Goal: Information Seeking & Learning: Learn about a topic

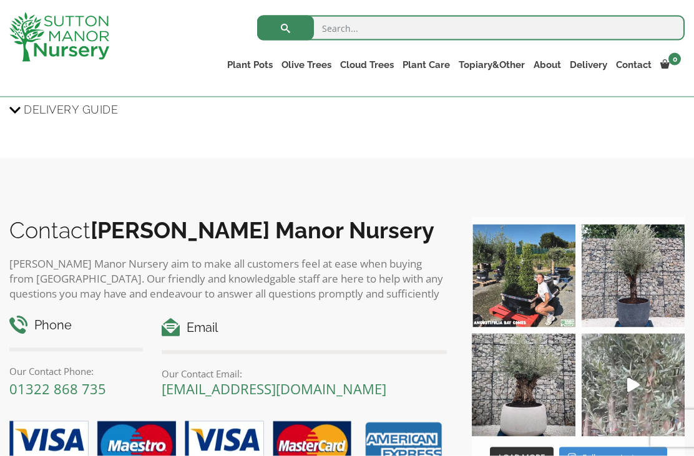
scroll to position [1293, 0]
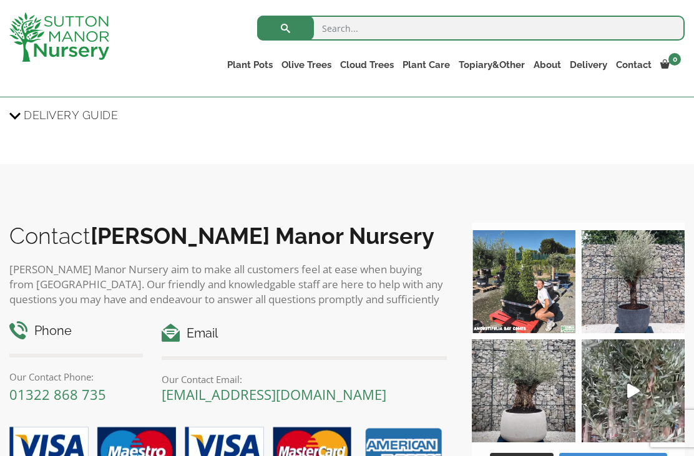
click at [0, 0] on link "Ilex Crenata Cloud Trees" at bounding box center [0, 0] width 0 height 0
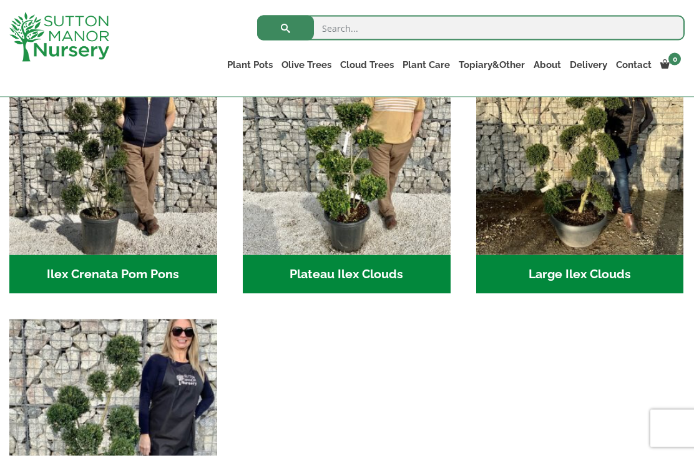
scroll to position [323, 0]
click at [0, 0] on link "Ilex Crenata" at bounding box center [0, 0] width 0 height 0
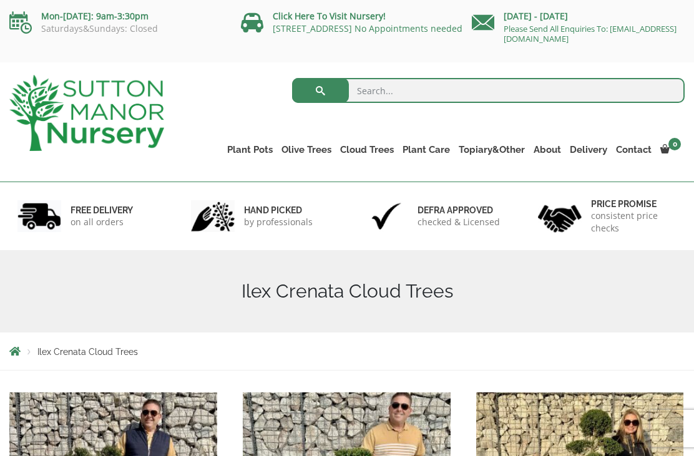
click at [0, 0] on link "Laurus Nobilis Bay Trees" at bounding box center [0, 0] width 0 height 0
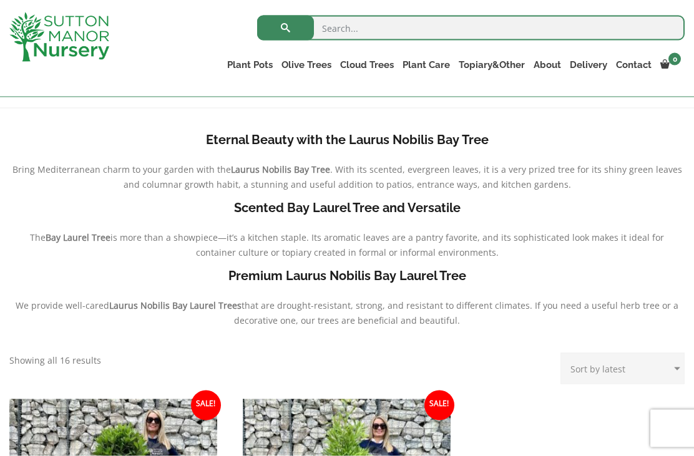
scroll to position [240, 0]
click at [0, 0] on link "Ligustrums" at bounding box center [0, 0] width 0 height 0
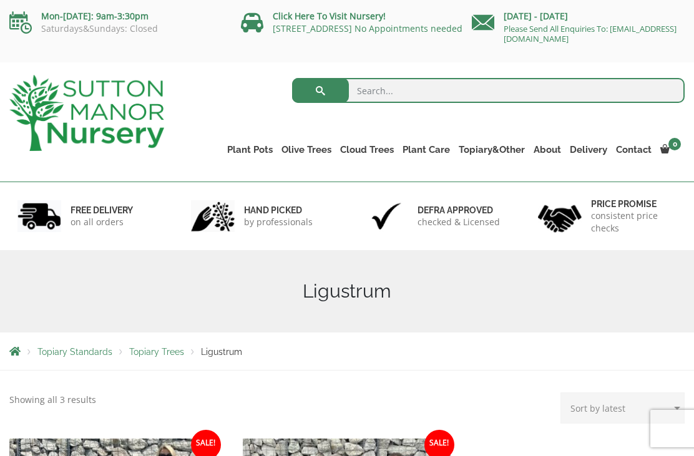
click at [0, 0] on link "Red Robins" at bounding box center [0, 0] width 0 height 0
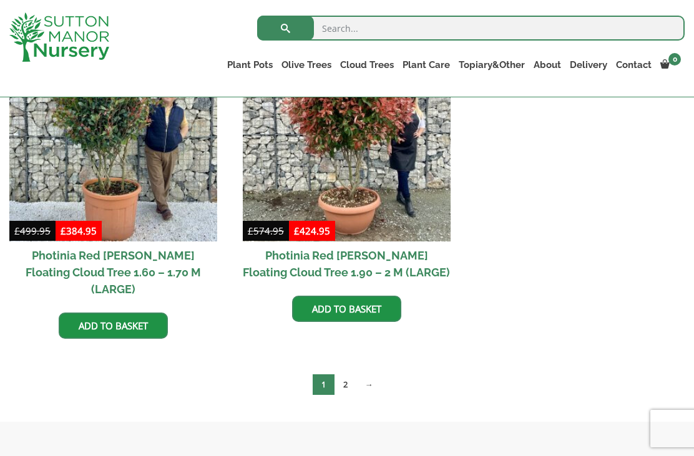
scroll to position [587, 0]
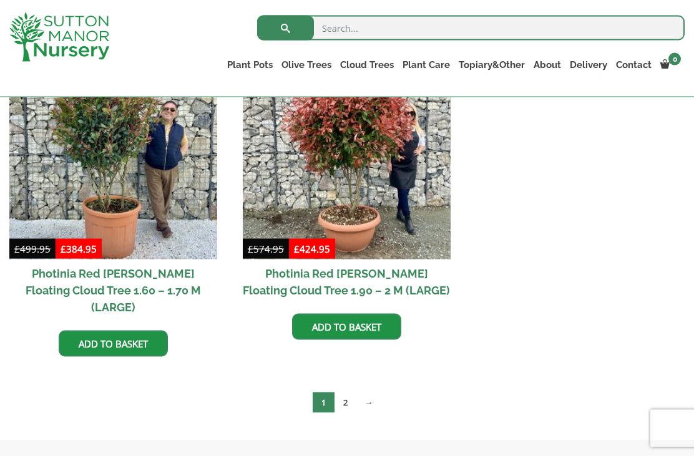
click at [349, 392] on link "2" at bounding box center [345, 402] width 22 height 21
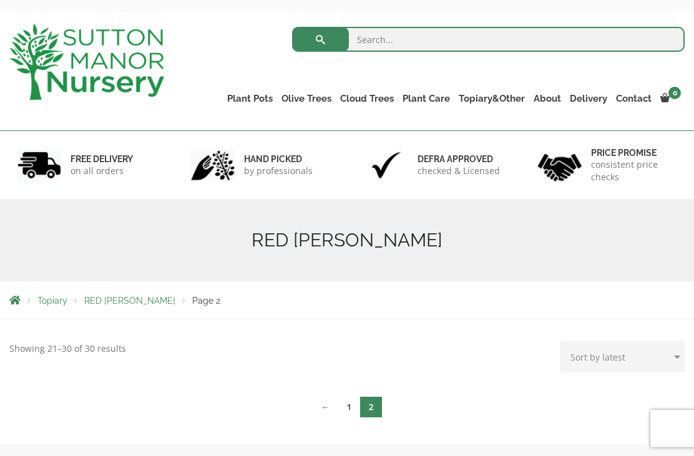
scroll to position [51, 0]
click at [341, 413] on link "1" at bounding box center [349, 407] width 22 height 21
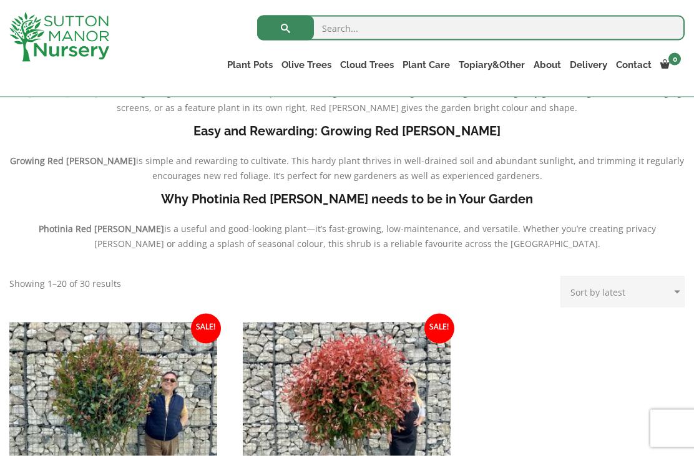
scroll to position [317, 0]
click at [0, 0] on link "Taxus Baccata (Yew)" at bounding box center [0, 0] width 0 height 0
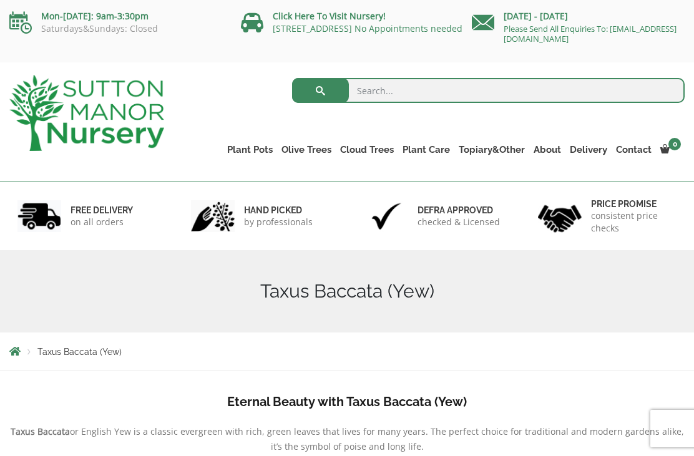
click at [0, 0] on link "Ligustrum Pom Poms" at bounding box center [0, 0] width 0 height 0
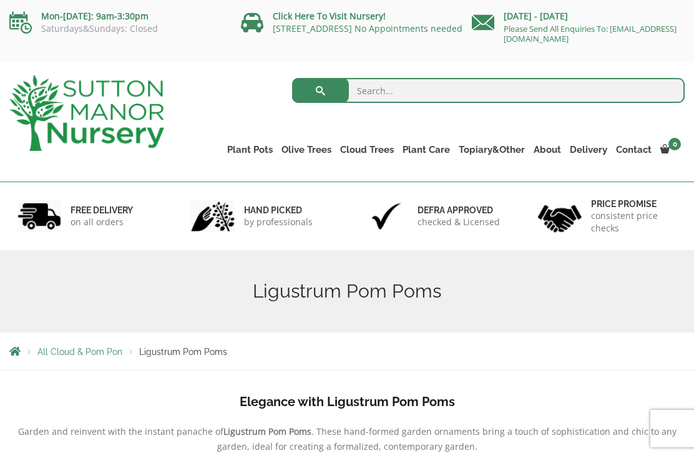
click at [0, 0] on link "Castlewellan" at bounding box center [0, 0] width 0 height 0
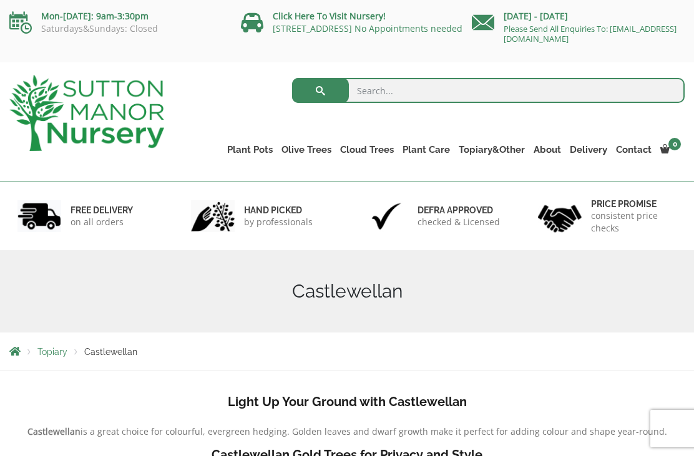
click at [0, 0] on link "Multi Stem Olives (Arcadia Range)" at bounding box center [0, 0] width 0 height 0
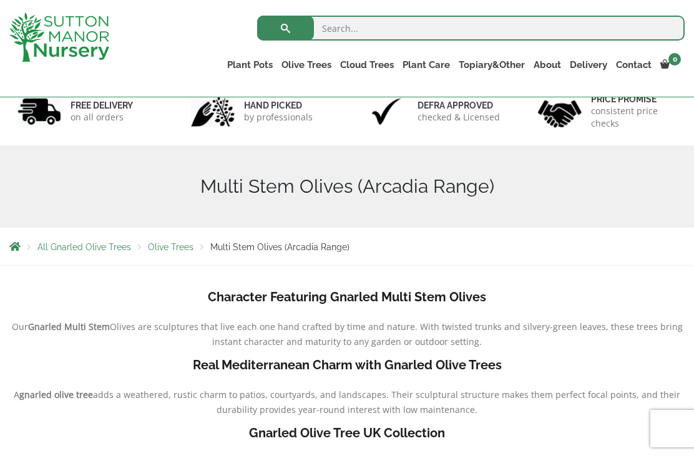
scroll to position [81, 0]
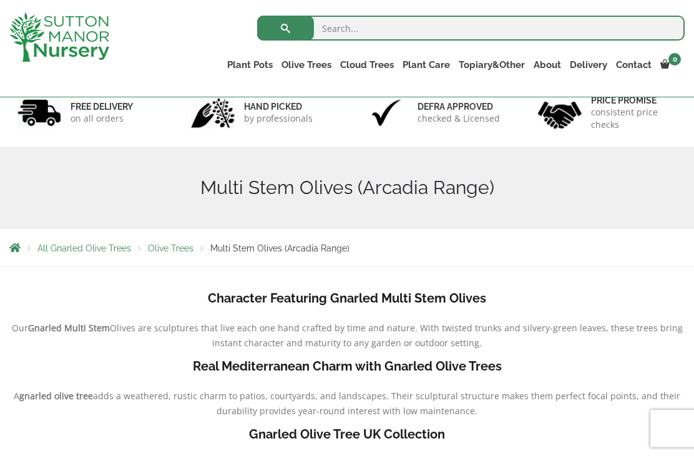
click at [0, 0] on link "Vietnamese Pots" at bounding box center [0, 0] width 0 height 0
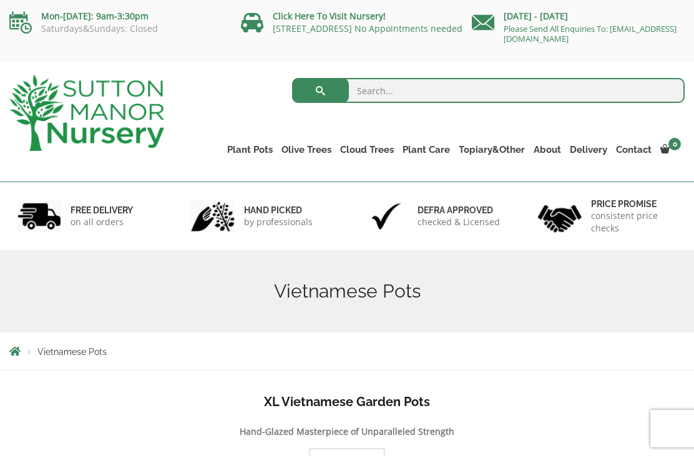
click at [0, 0] on link "Fibre Clay Pots" at bounding box center [0, 0] width 0 height 0
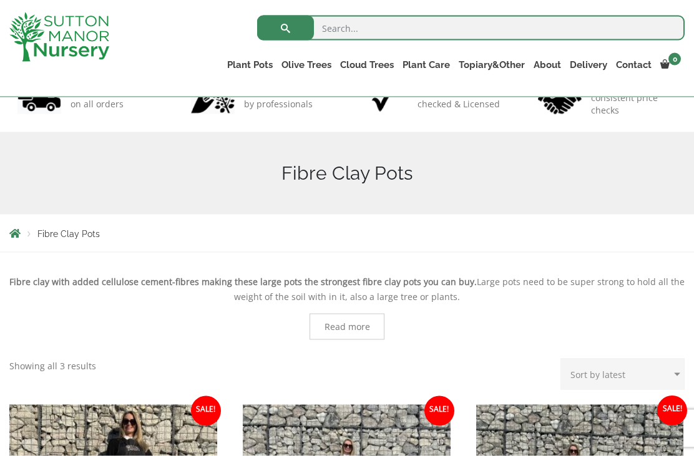
scroll to position [94, 0]
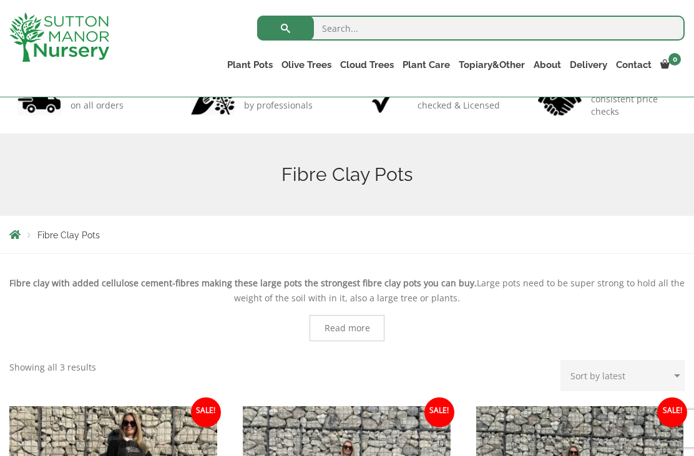
click at [0, 0] on link "The Amalfi Pots" at bounding box center [0, 0] width 0 height 0
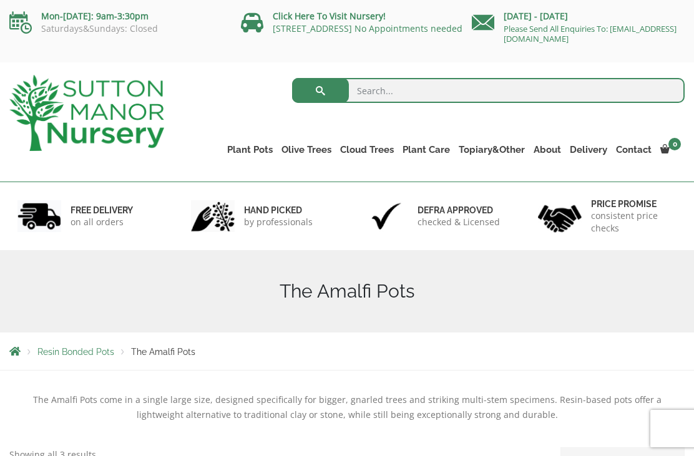
click at [0, 0] on link "Glazed Pots" at bounding box center [0, 0] width 0 height 0
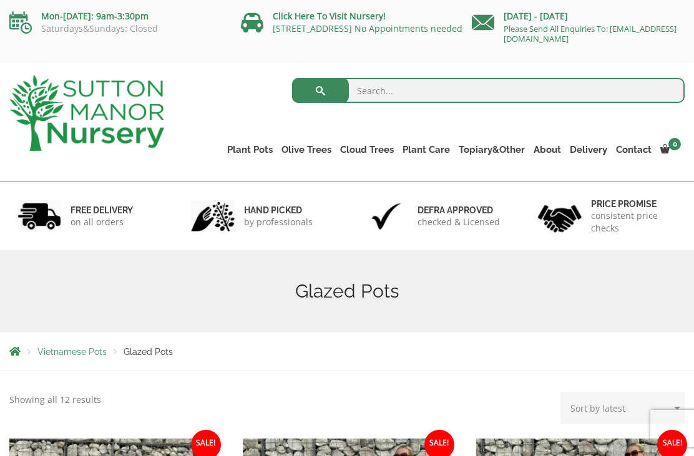
click at [0, 0] on link "Plateau Olive Trees (Mesa Range)" at bounding box center [0, 0] width 0 height 0
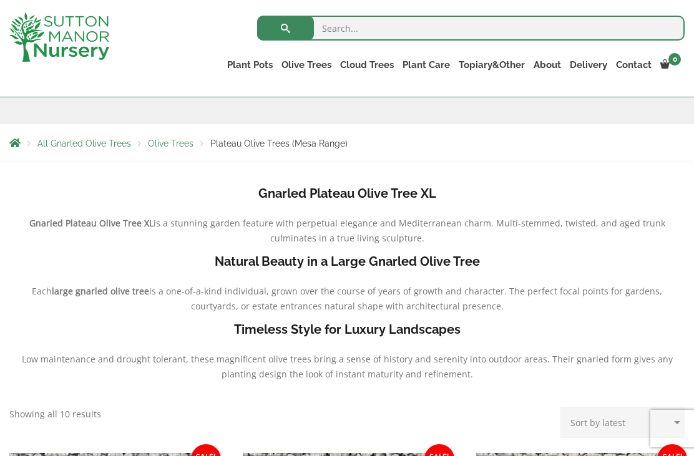
scroll to position [183, 0]
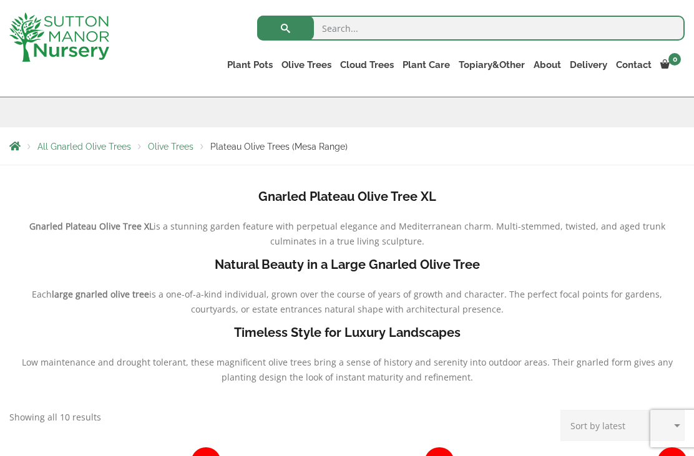
click at [0, 0] on link "Ligustrums" at bounding box center [0, 0] width 0 height 0
